Goal: Entertainment & Leisure: Consume media (video, audio)

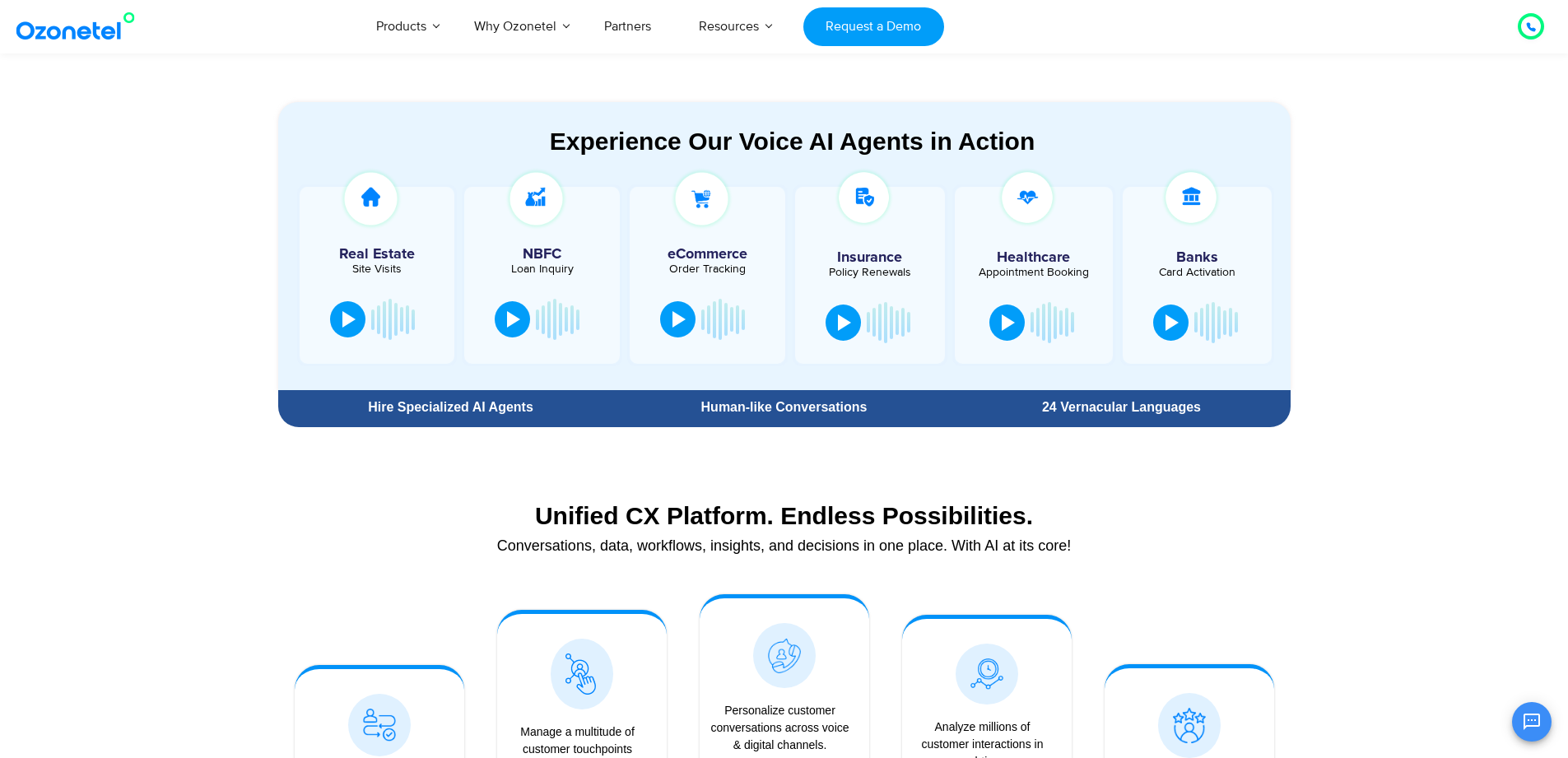
scroll to position [888, 0]
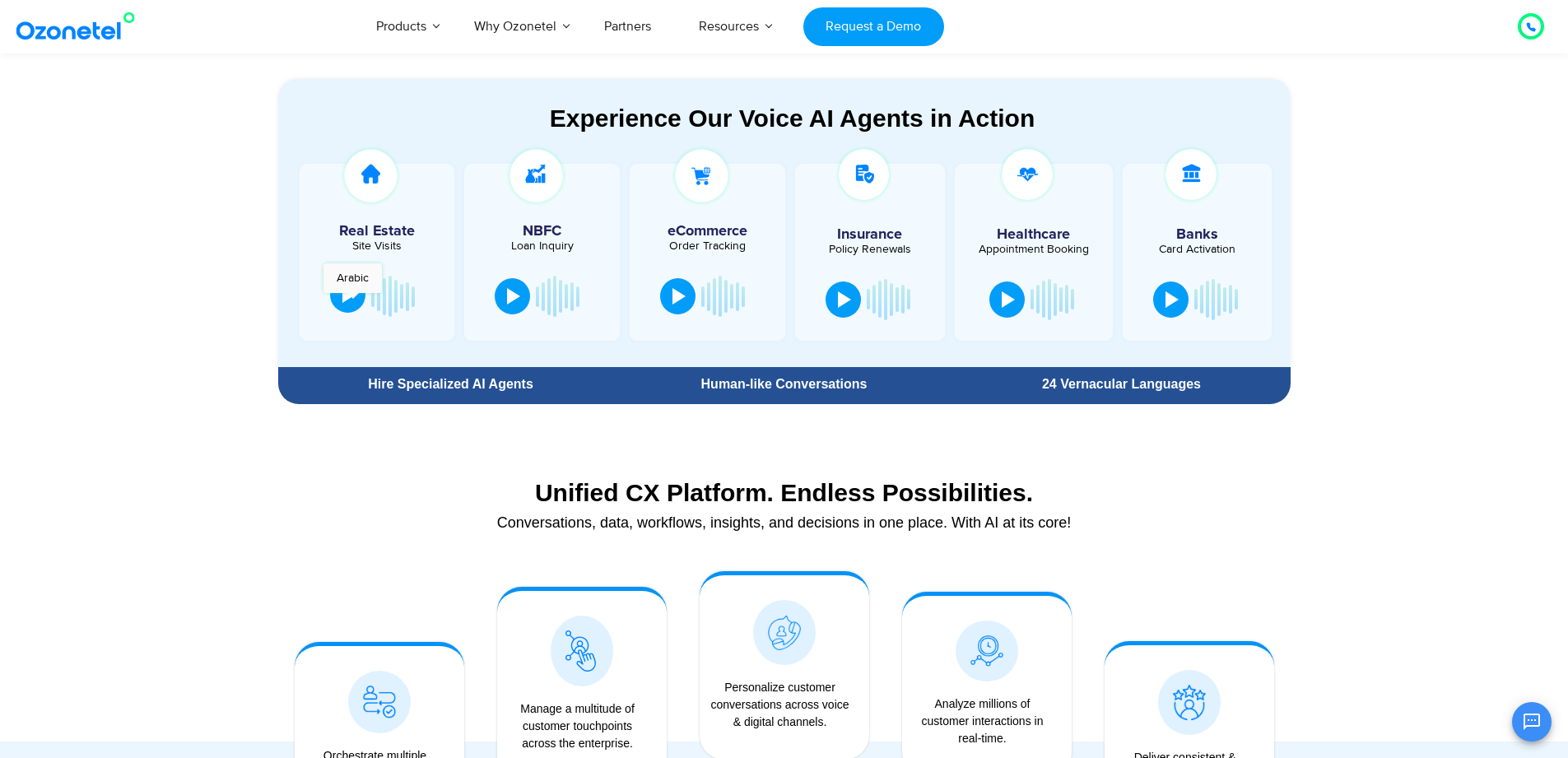
click at [353, 301] on div at bounding box center [349, 294] width 13 height 17
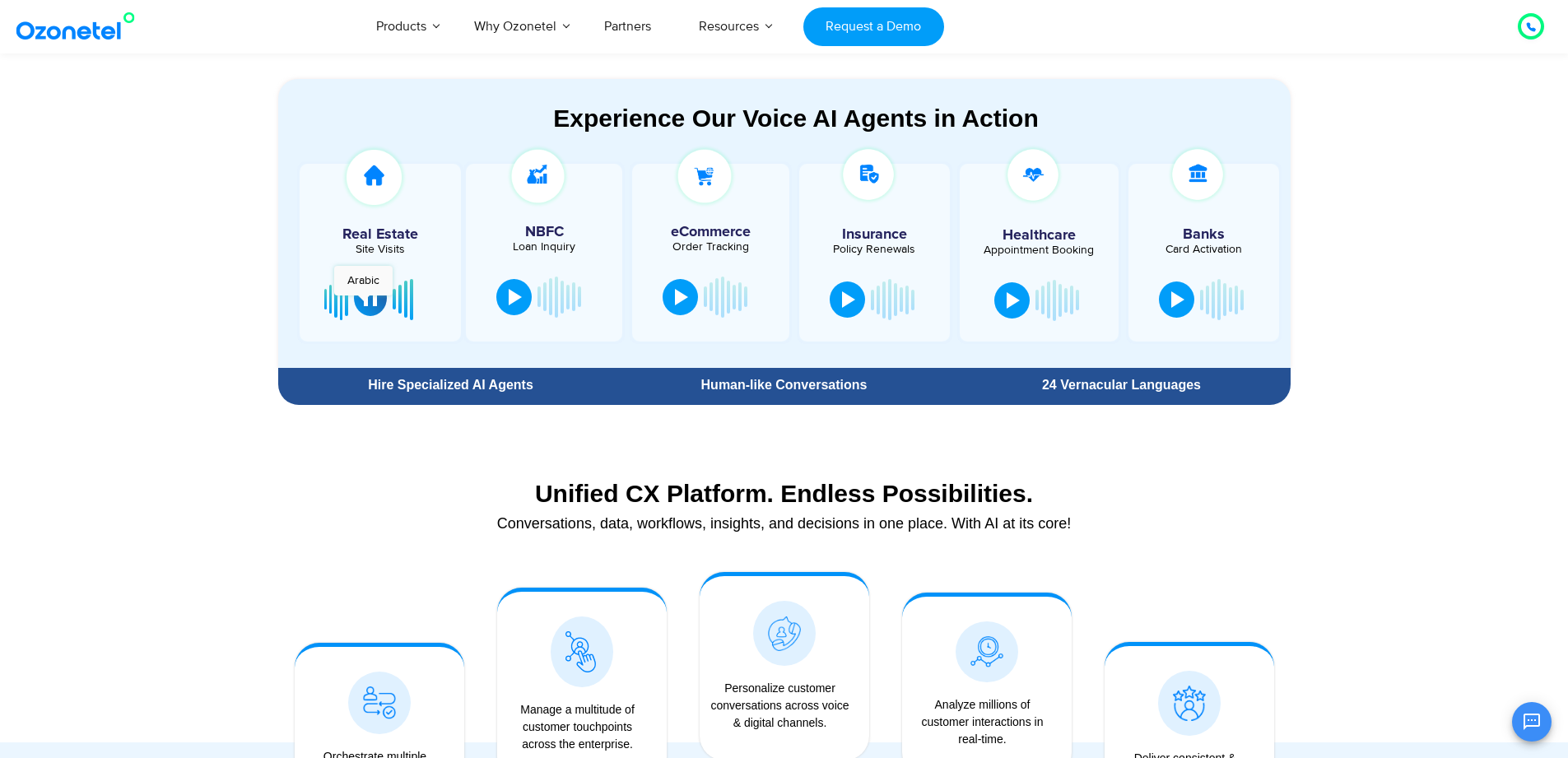
click at [363, 304] on div at bounding box center [370, 298] width 13 height 17
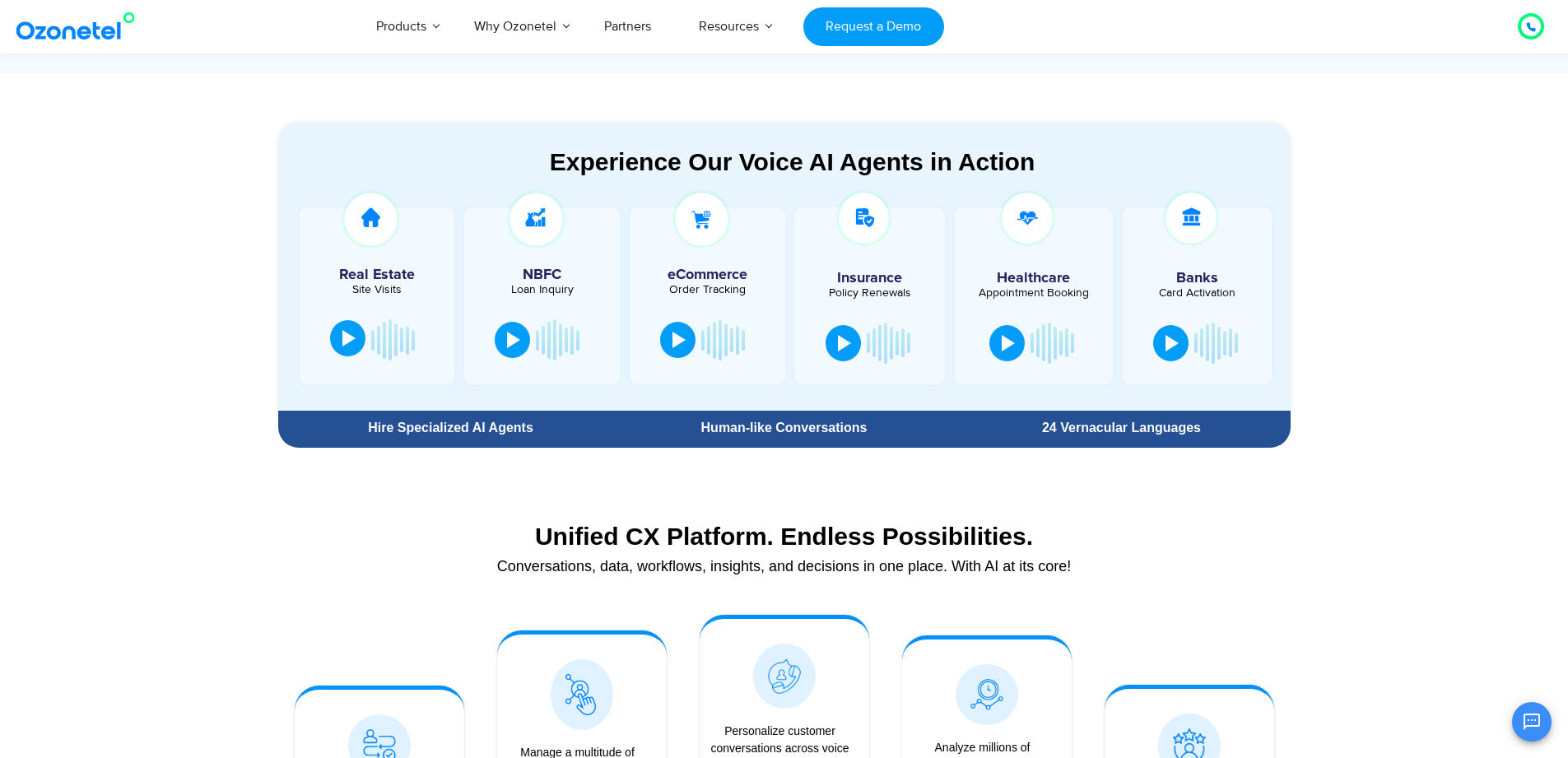
scroll to position [790, 0]
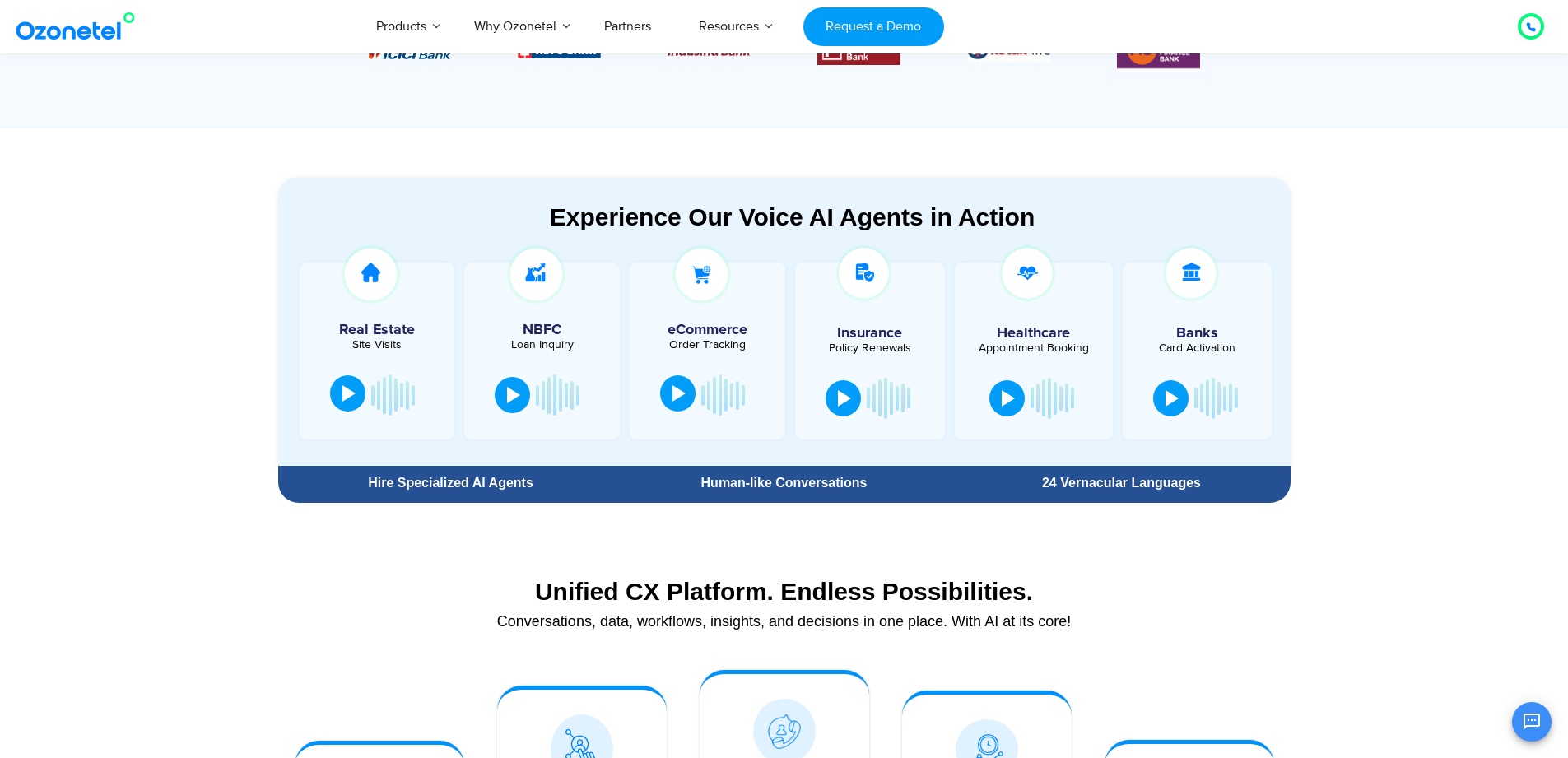
click at [684, 397] on div at bounding box center [679, 393] width 13 height 17
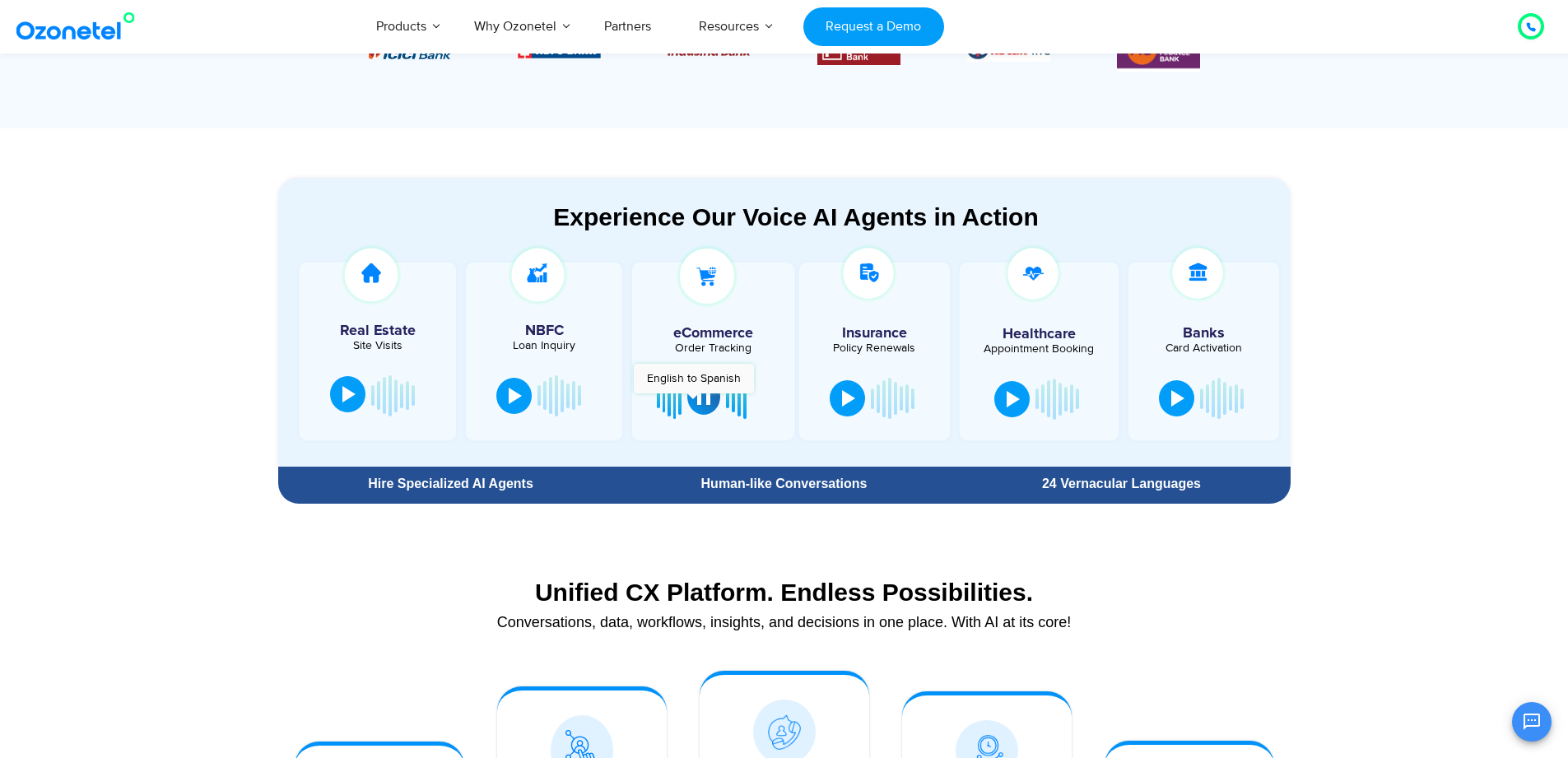
click at [693, 401] on button at bounding box center [704, 396] width 33 height 36
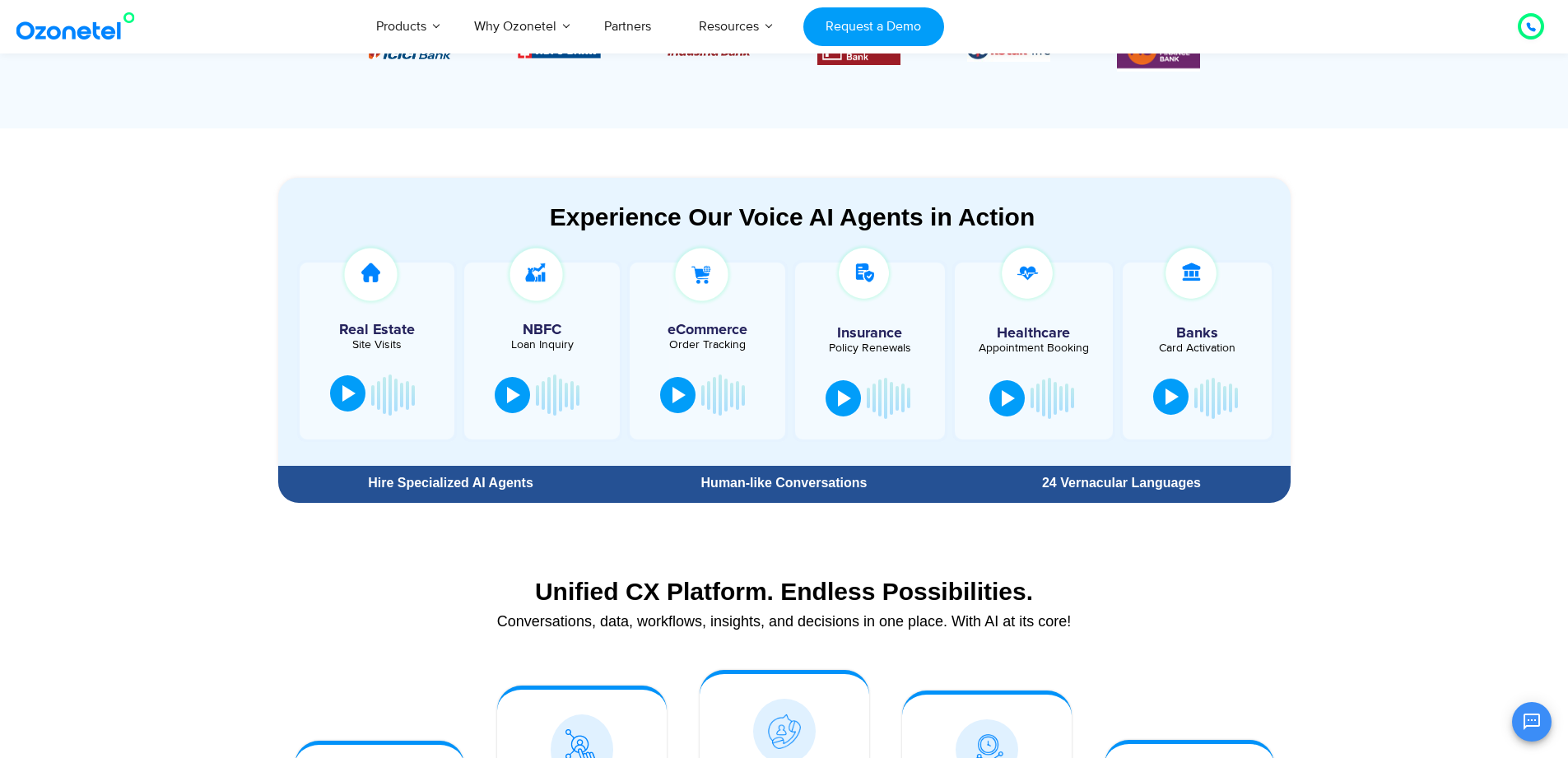
click at [1163, 399] on button at bounding box center [1171, 396] width 36 height 36
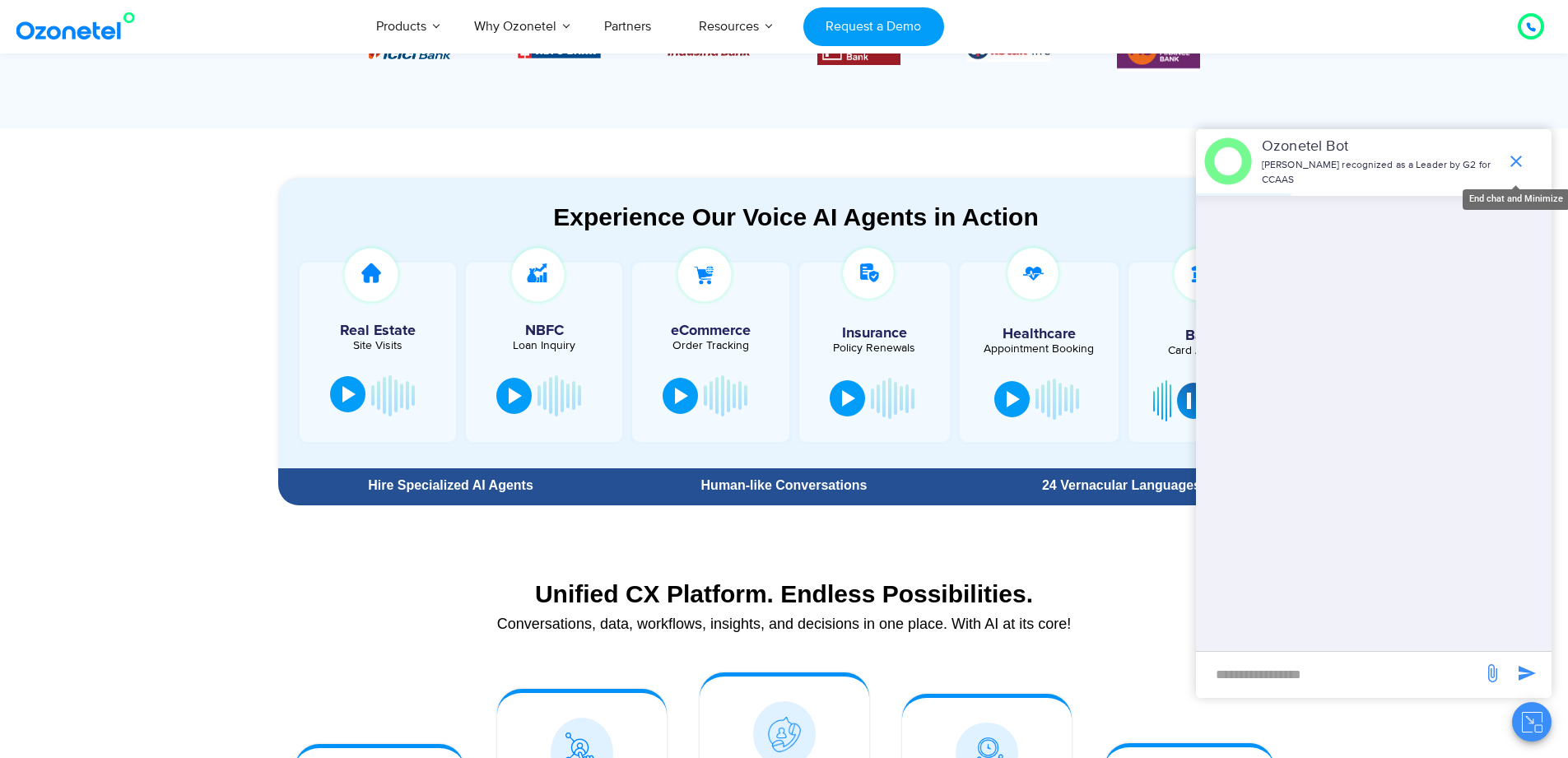
click at [1519, 165] on icon "end chat or minimize" at bounding box center [1516, 161] width 12 height 12
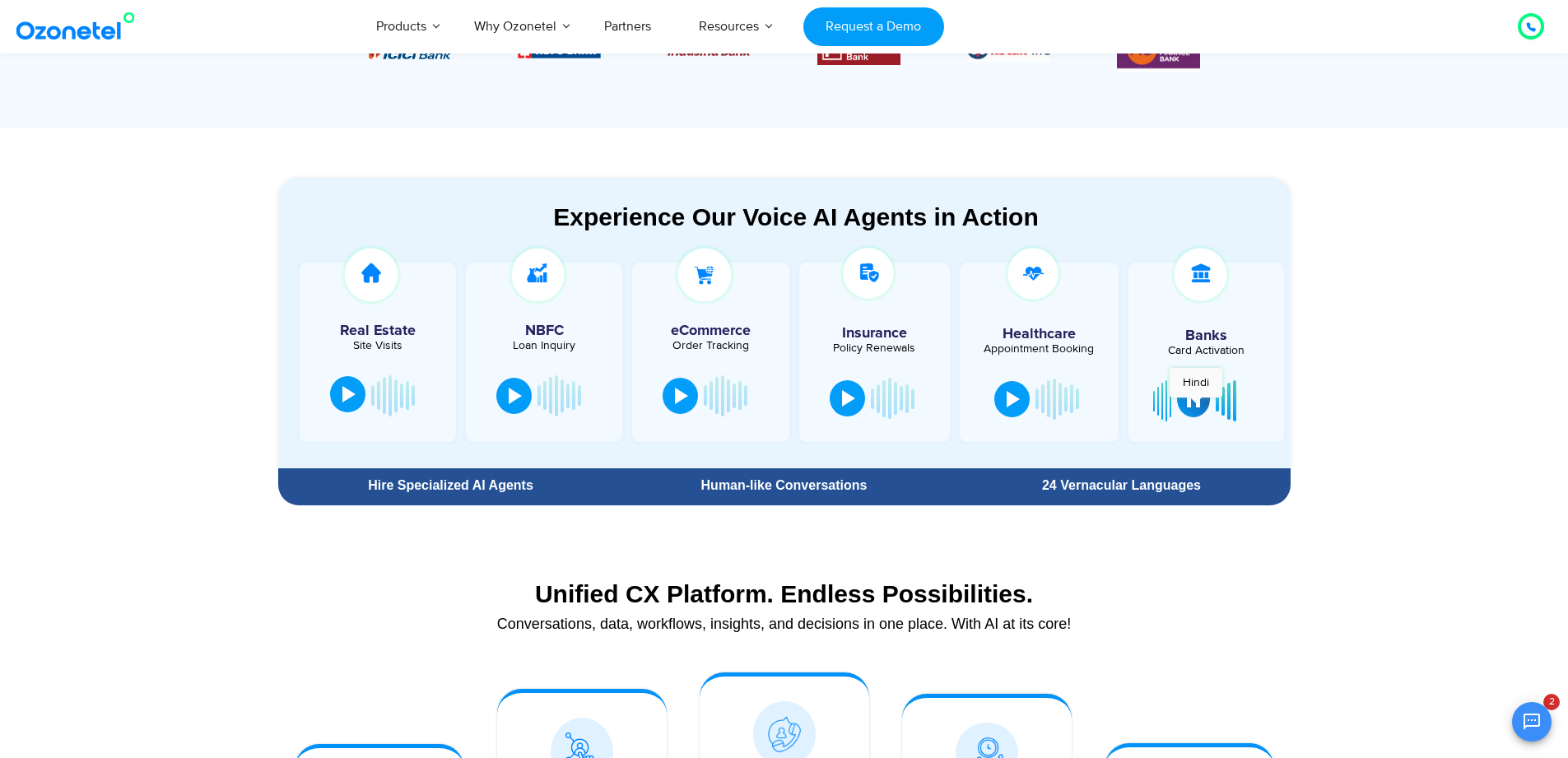
click at [1195, 404] on div at bounding box center [1193, 399] width 13 height 17
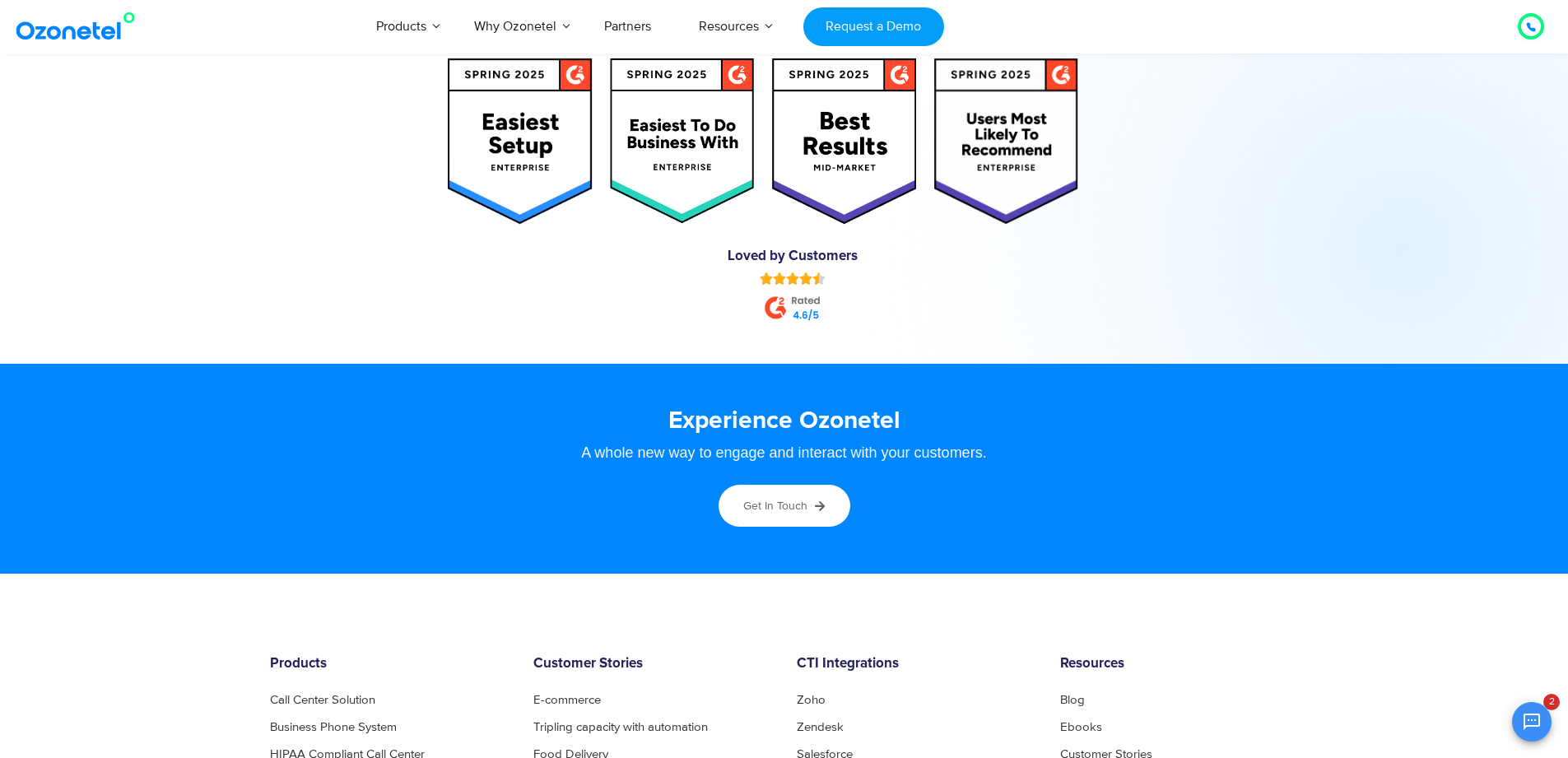
scroll to position [8786, 0]
